Goal: Information Seeking & Learning: Find specific fact

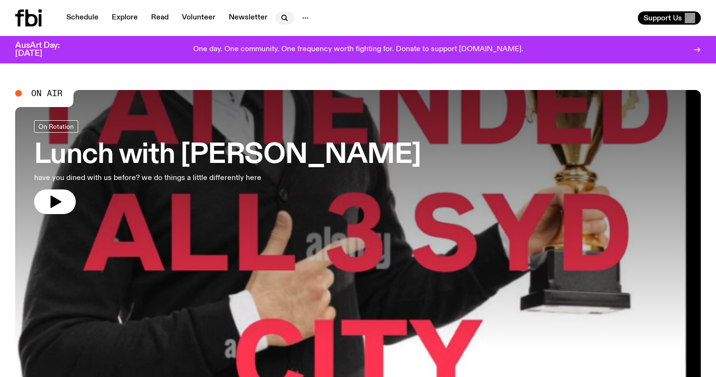
click at [282, 18] on icon "button" at bounding box center [284, 17] width 4 height 4
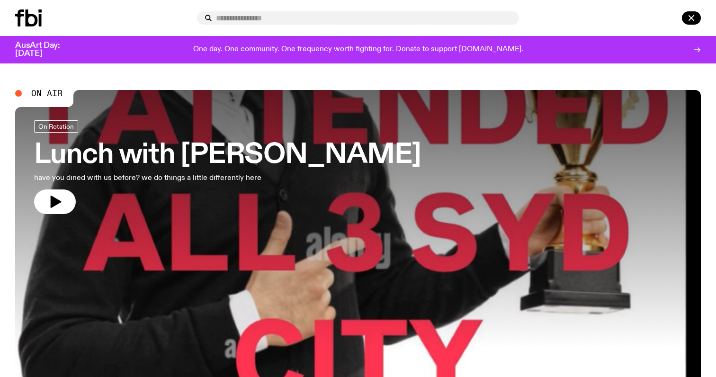
click at [263, 18] on input "text" at bounding box center [363, 18] width 295 height 8
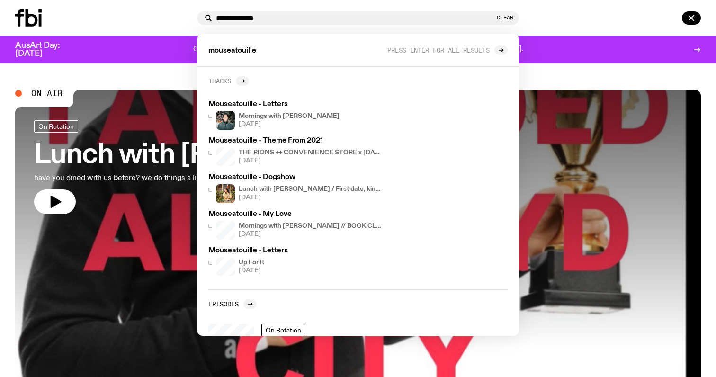
type input "**********"
click at [233, 79] on link "Tracks" at bounding box center [228, 80] width 41 height 9
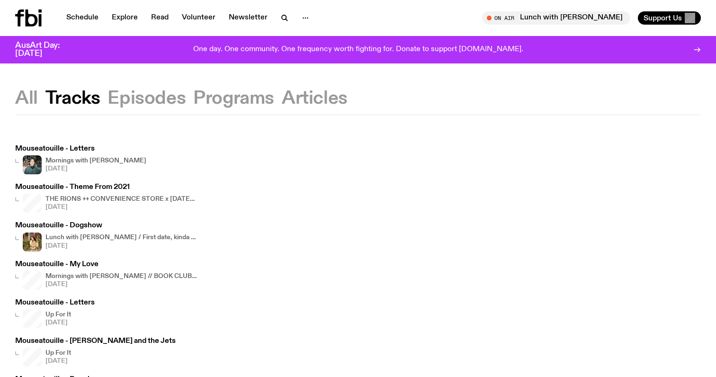
click at [150, 198] on h4 "THE RIONS ++ CONVENIENCE STORE x [DATE] Arvos" at bounding box center [120, 199] width 151 height 6
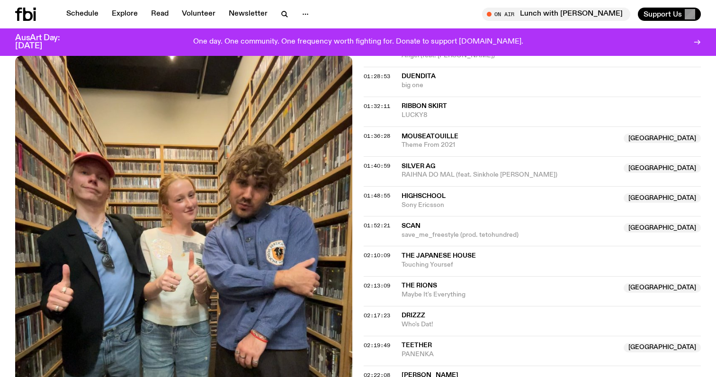
scroll to position [1007, 0]
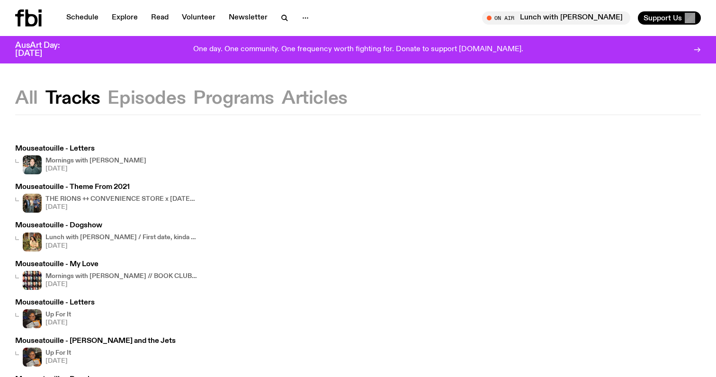
click at [289, 2] on div "Schedule Explore Read Volunteer Newsletter On Air Lunch with [PERSON_NAME] Tune…" at bounding box center [358, 18] width 716 height 36
